Goal: Navigation & Orientation: Find specific page/section

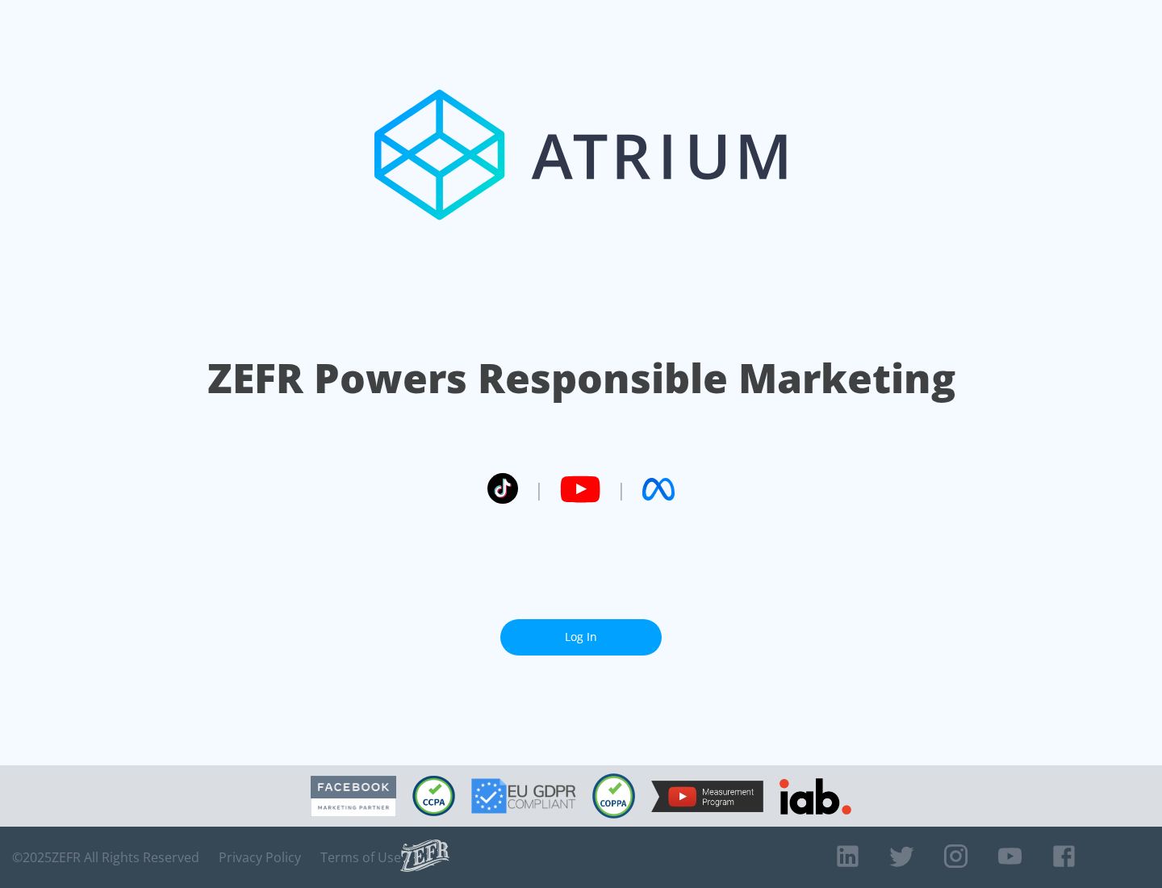
click at [581, 637] on link "Log In" at bounding box center [580, 637] width 161 height 36
